Goal: Task Accomplishment & Management: Manage account settings

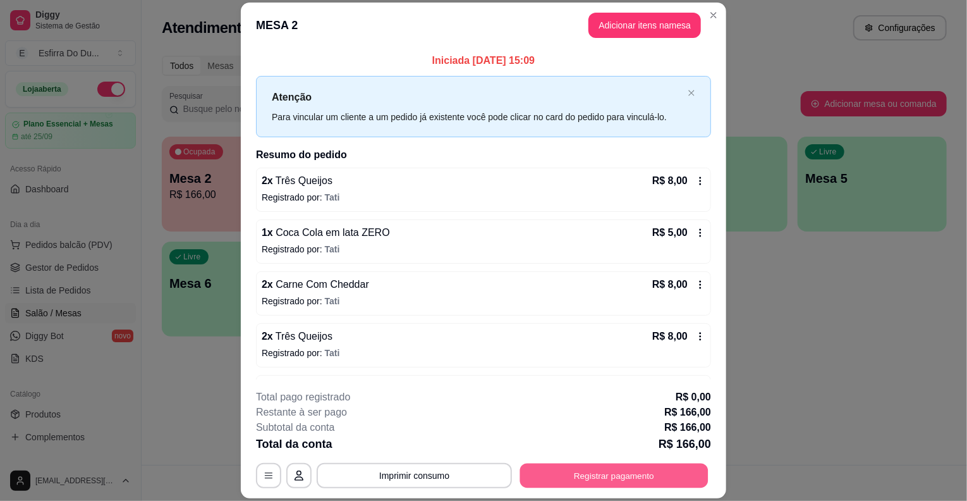
click at [618, 477] on button "Registrar pagamento" at bounding box center [614, 475] width 188 height 25
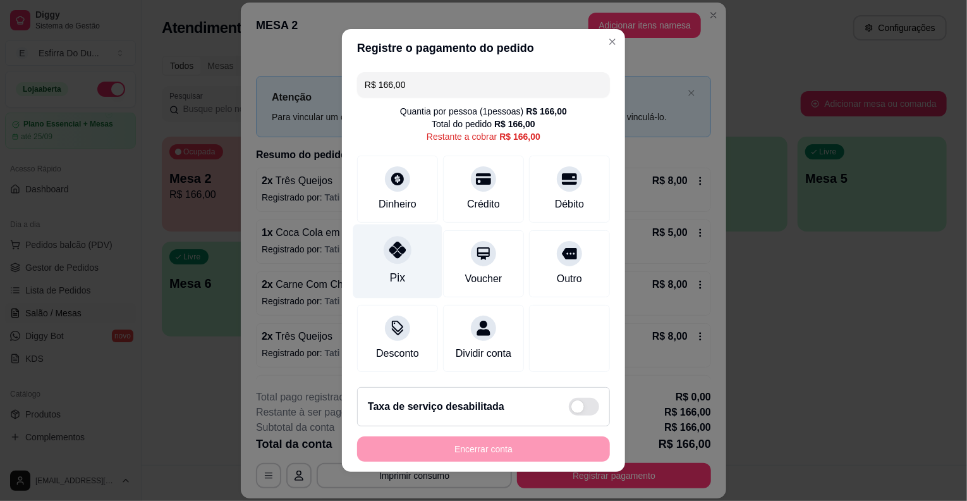
click at [386, 262] on div at bounding box center [398, 250] width 28 height 28
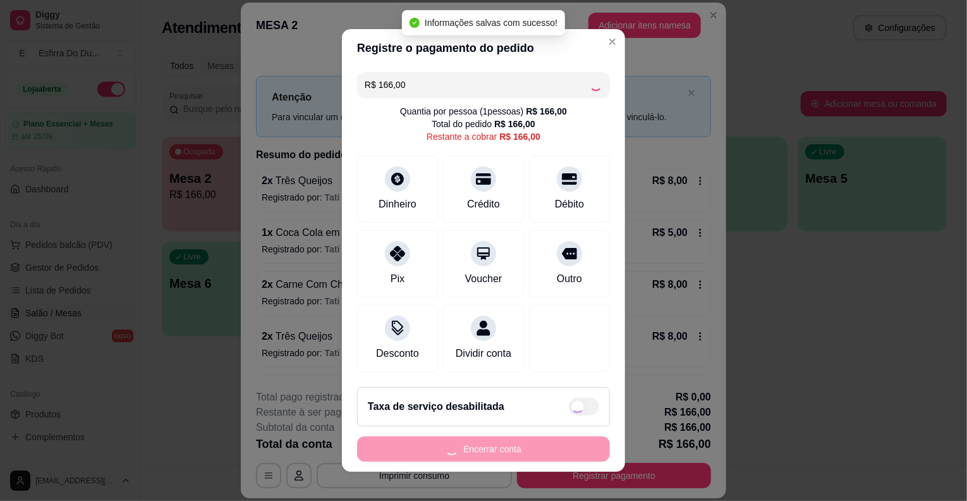
click at [414, 446] on div "Encerrar conta" at bounding box center [483, 448] width 253 height 25
type input "R$ 0,00"
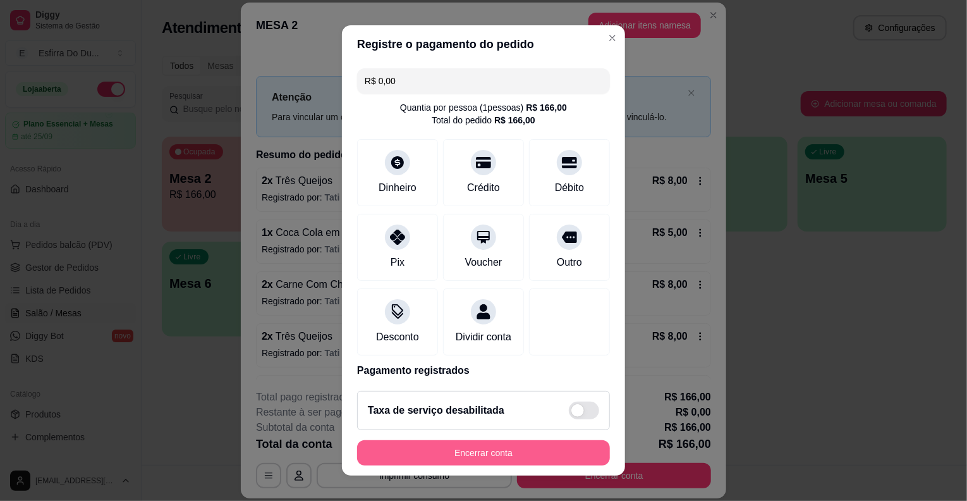
click at [417, 448] on button "Encerrar conta" at bounding box center [483, 452] width 253 height 25
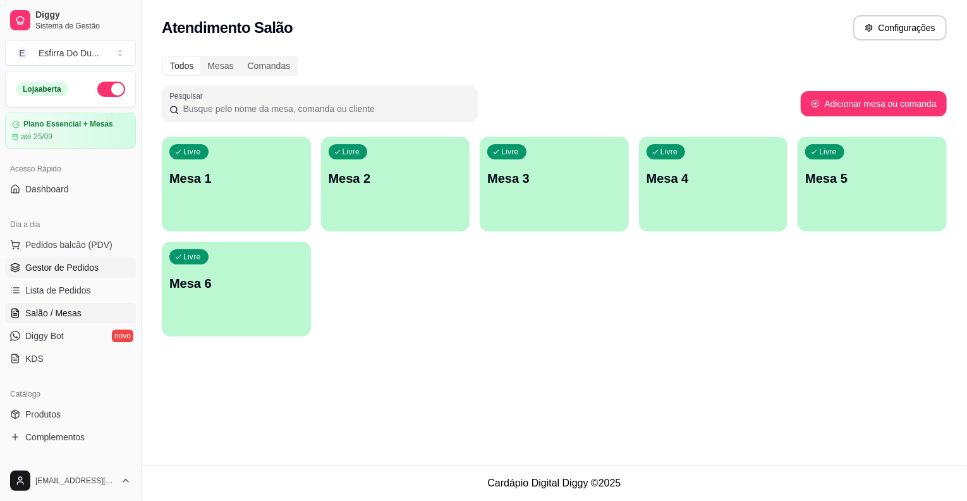
click at [89, 263] on span "Gestor de Pedidos" at bounding box center [61, 267] width 73 height 13
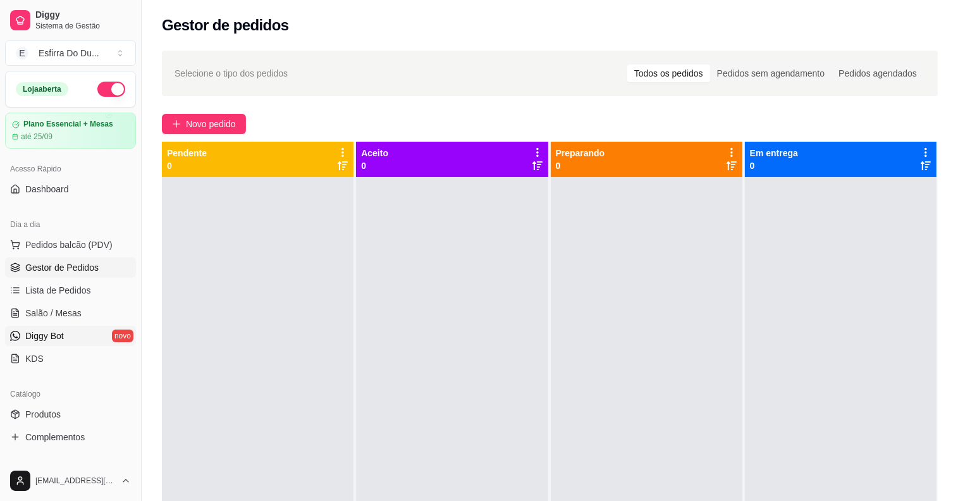
click at [88, 332] on link "Diggy Bot novo" at bounding box center [70, 336] width 131 height 20
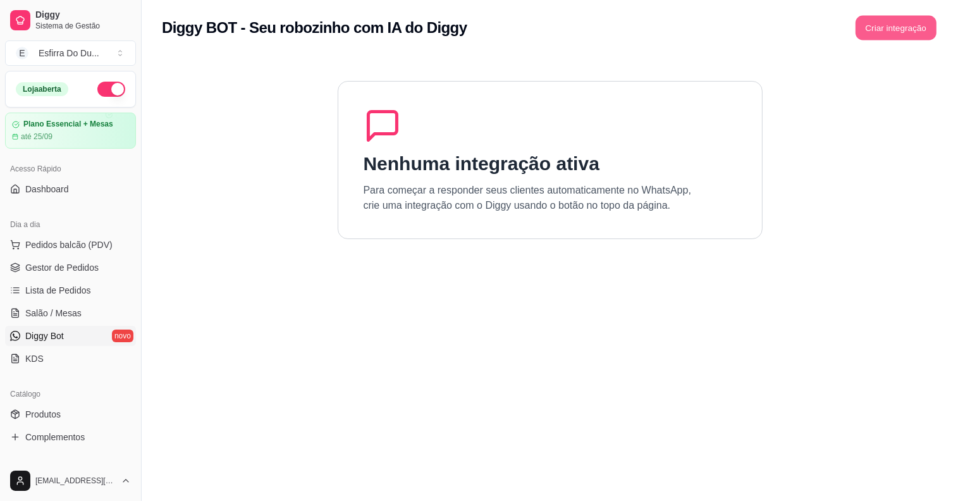
click at [916, 30] on button "Criar integração" at bounding box center [895, 28] width 81 height 25
click at [74, 328] on link "Diggy Bot novo" at bounding box center [70, 336] width 131 height 20
click at [60, 352] on link "KDS" at bounding box center [70, 358] width 131 height 20
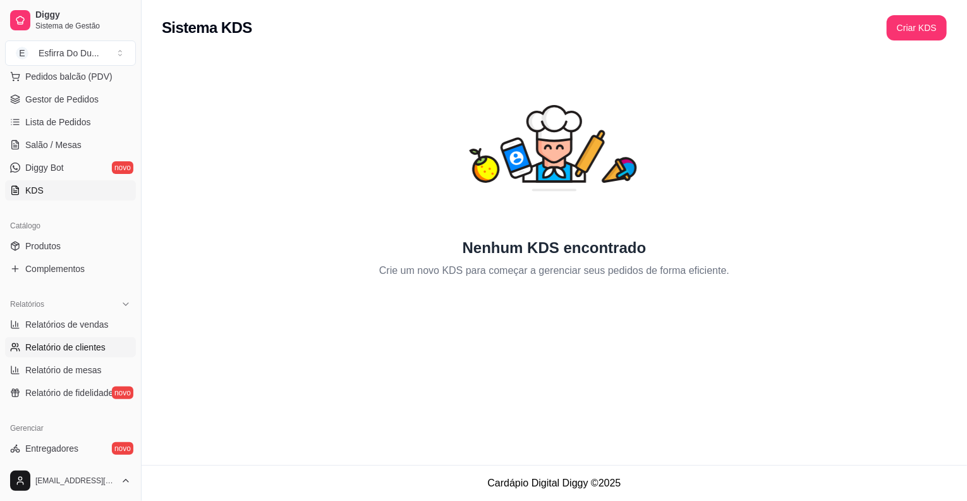
scroll to position [253, 0]
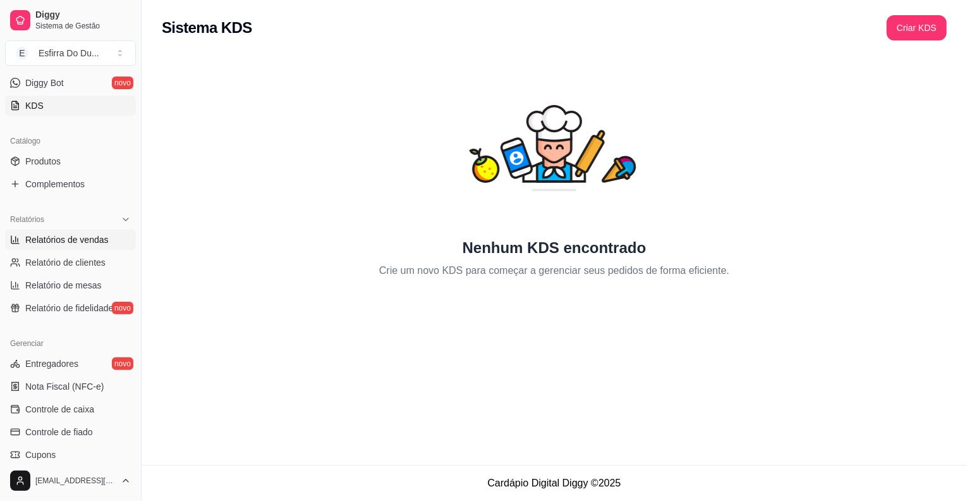
click at [102, 235] on span "Relatórios de vendas" at bounding box center [66, 239] width 83 height 13
select select "ALL"
select select "0"
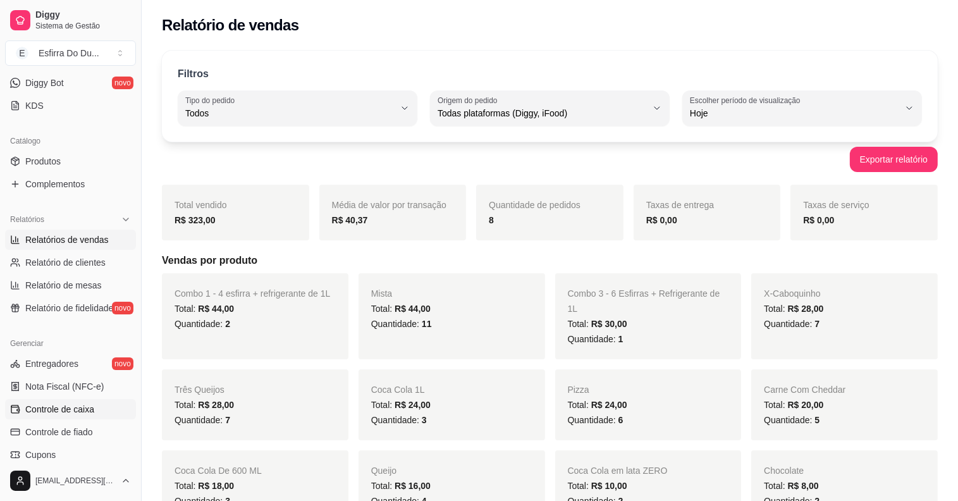
click at [77, 403] on span "Controle de caixa" at bounding box center [59, 409] width 69 height 13
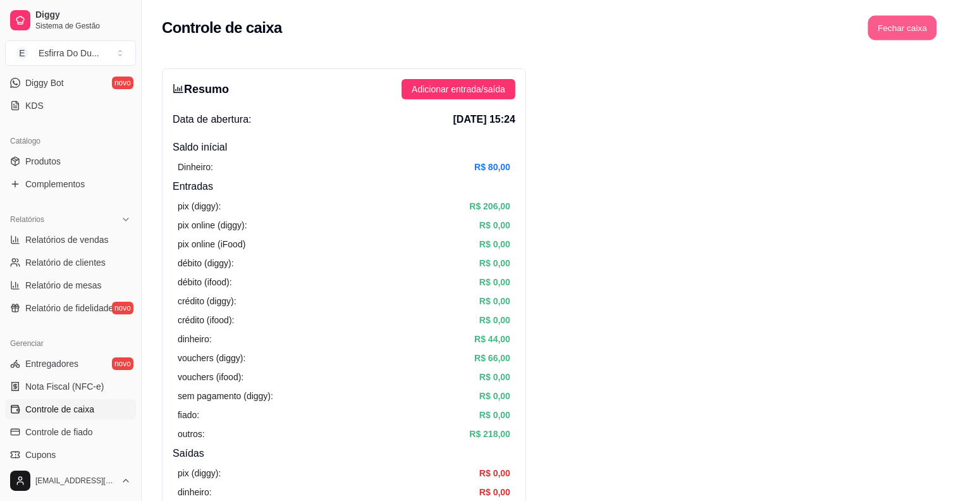
click at [916, 35] on button "Fechar caixa" at bounding box center [902, 28] width 69 height 25
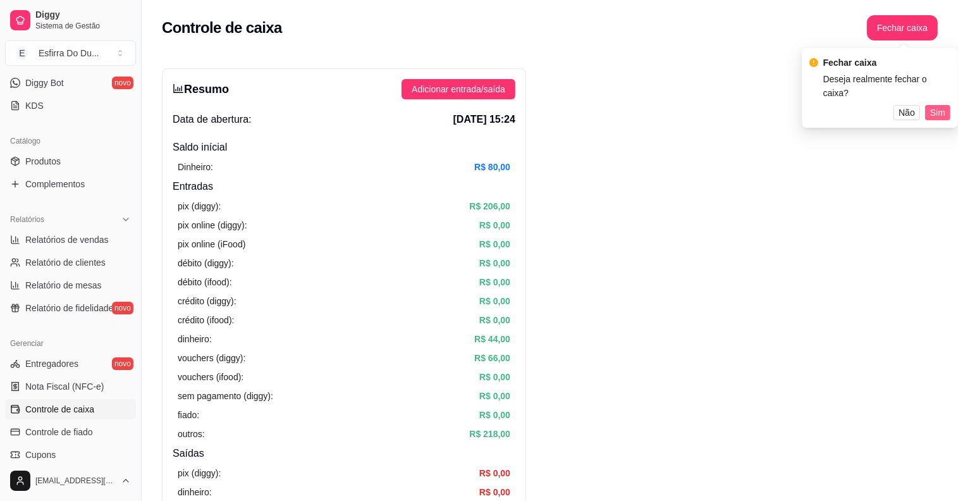
click at [936, 106] on span "Sim" at bounding box center [937, 113] width 15 height 14
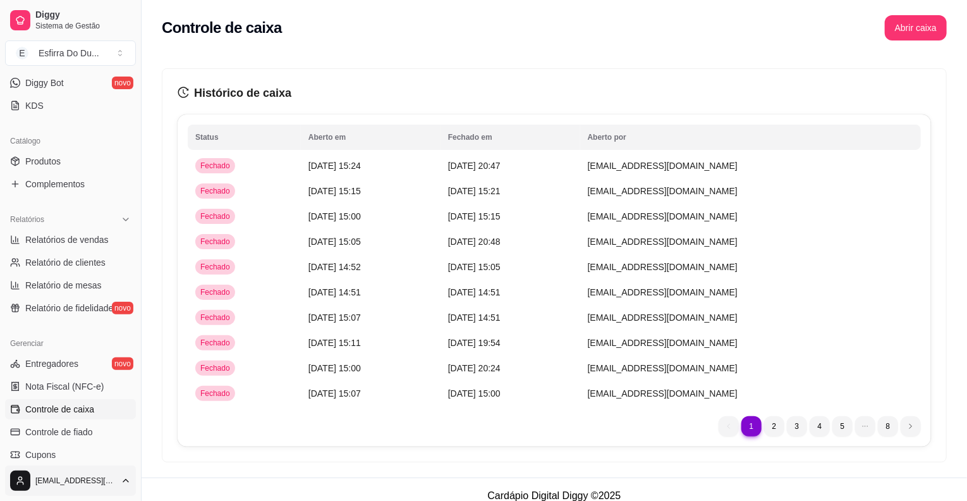
click at [20, 480] on html "Diggy Sistema de Gestão E Esfirra Do Du ... Loja aberta Plano Essencial + Mesas…" at bounding box center [483, 250] width 967 height 501
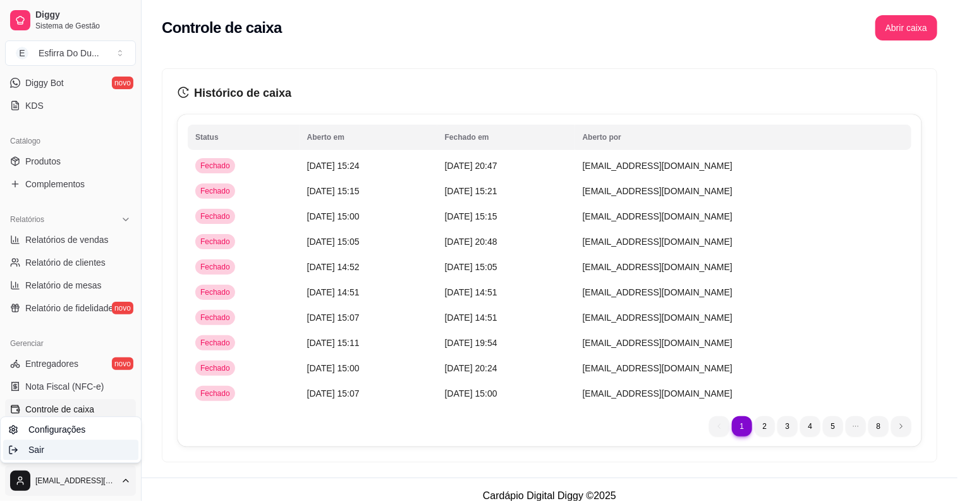
click at [44, 454] on div "Sair" at bounding box center [70, 449] width 135 height 20
